Goal: Information Seeking & Learning: Learn about a topic

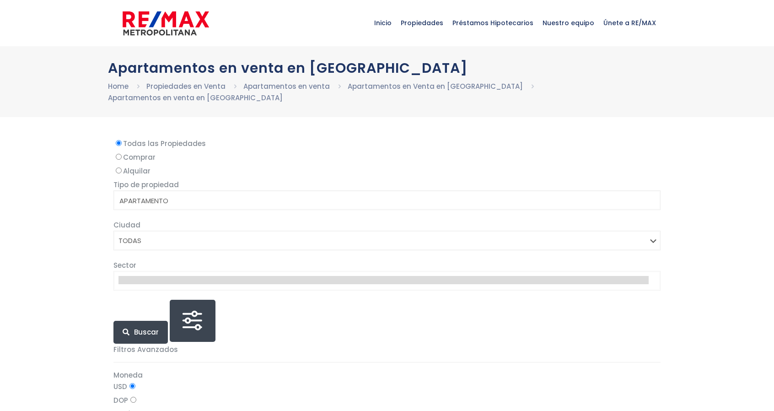
select select
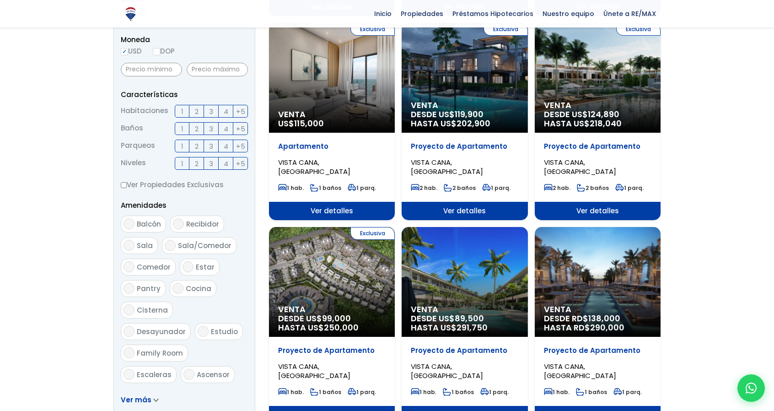
scroll to position [320, 0]
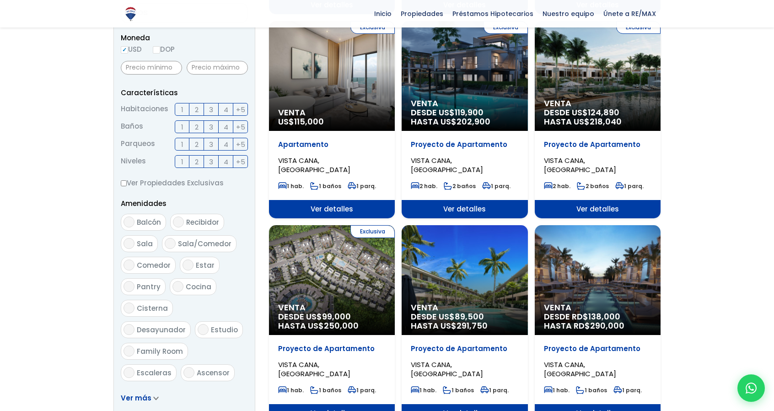
click at [324, 285] on div "Exclusiva Venta DESDE US$ 99,000 HASTA US$ 250,000" at bounding box center [332, 280] width 126 height 110
click at [321, 264] on div "Exclusiva Venta DESDE US$ 99,000 HASTA US$ 250,000" at bounding box center [332, 280] width 126 height 110
